Goal: Find specific page/section: Find specific page/section

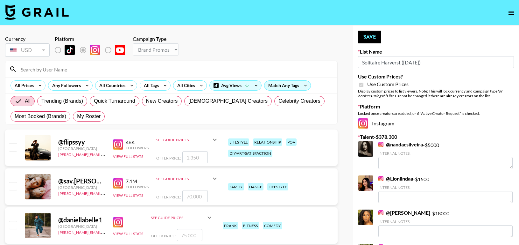
select select "Brand"
drag, startPoint x: 0, startPoint y: 0, endPoint x: 68, endPoint y: 67, distance: 95.2
click at [68, 67] on input at bounding box center [175, 69] width 317 height 10
